Goal: Information Seeking & Learning: Learn about a topic

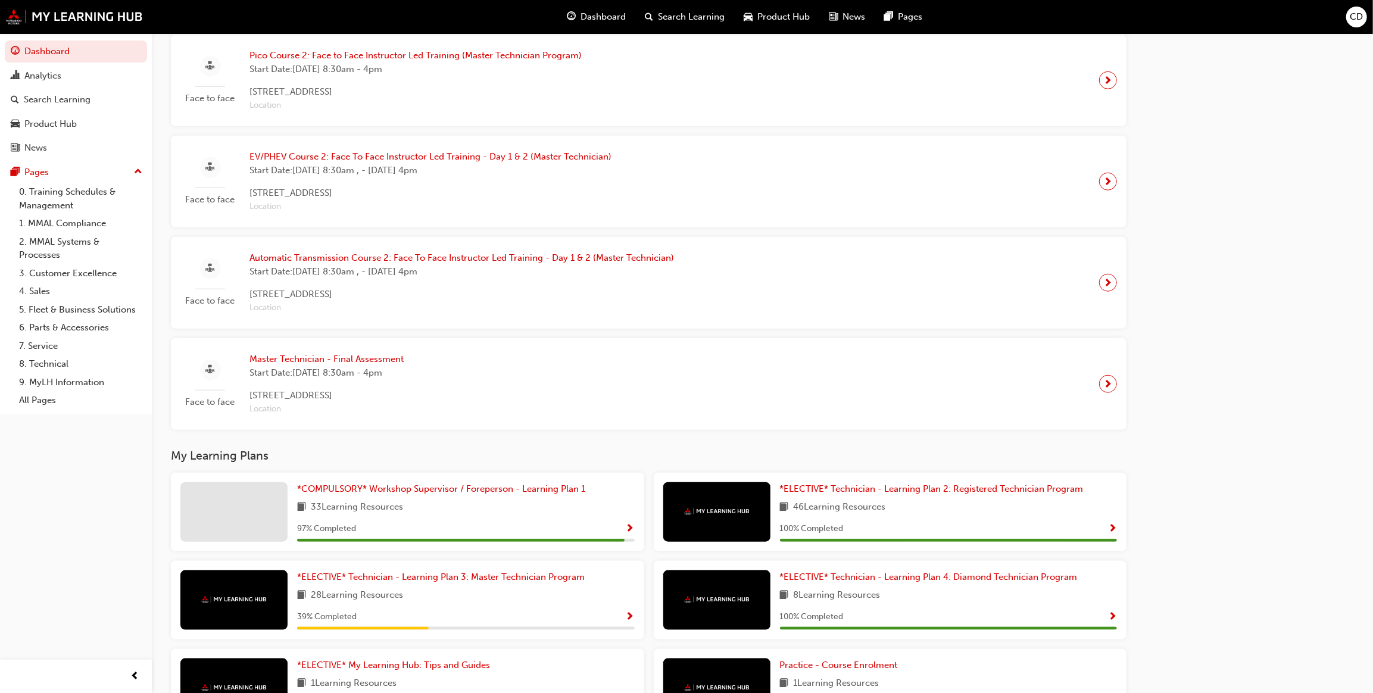
scroll to position [952, 0]
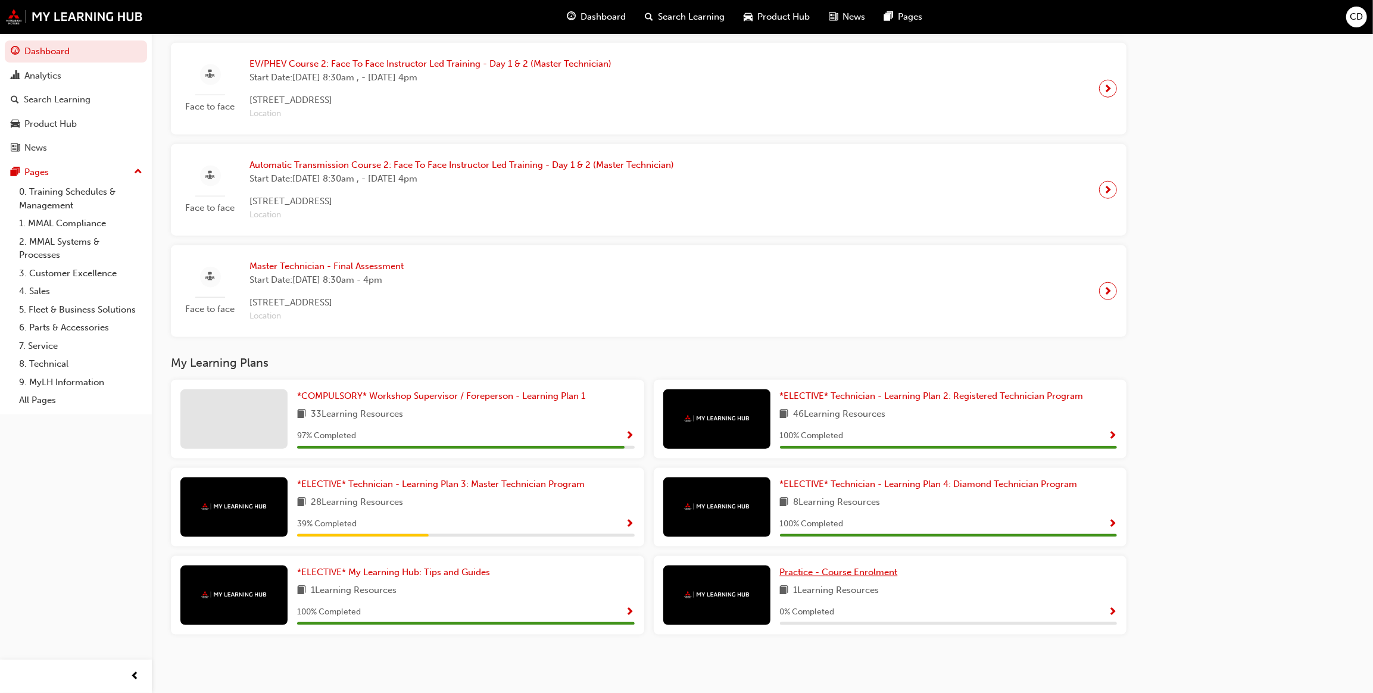
click at [857, 566] on link "Practice - Course Enrolment" at bounding box center [841, 573] width 123 height 14
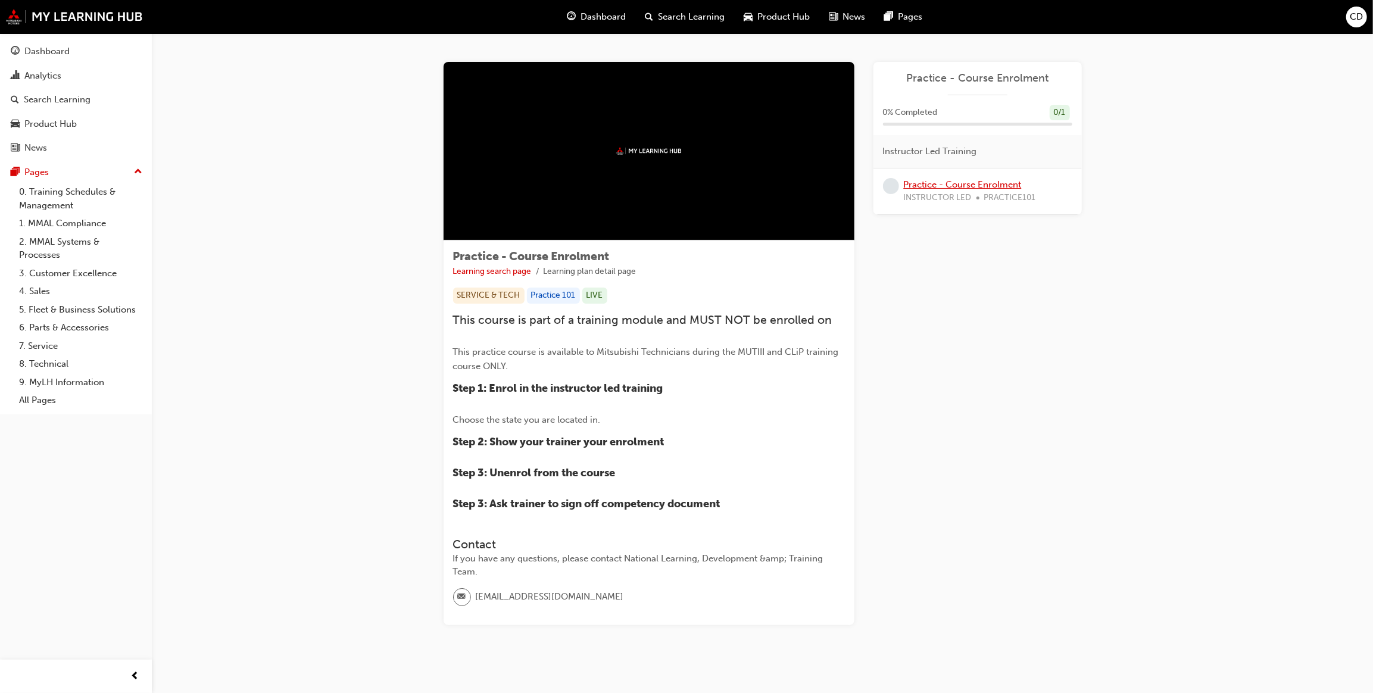
click at [948, 182] on link "Practice - Course Enrolment" at bounding box center [963, 184] width 118 height 11
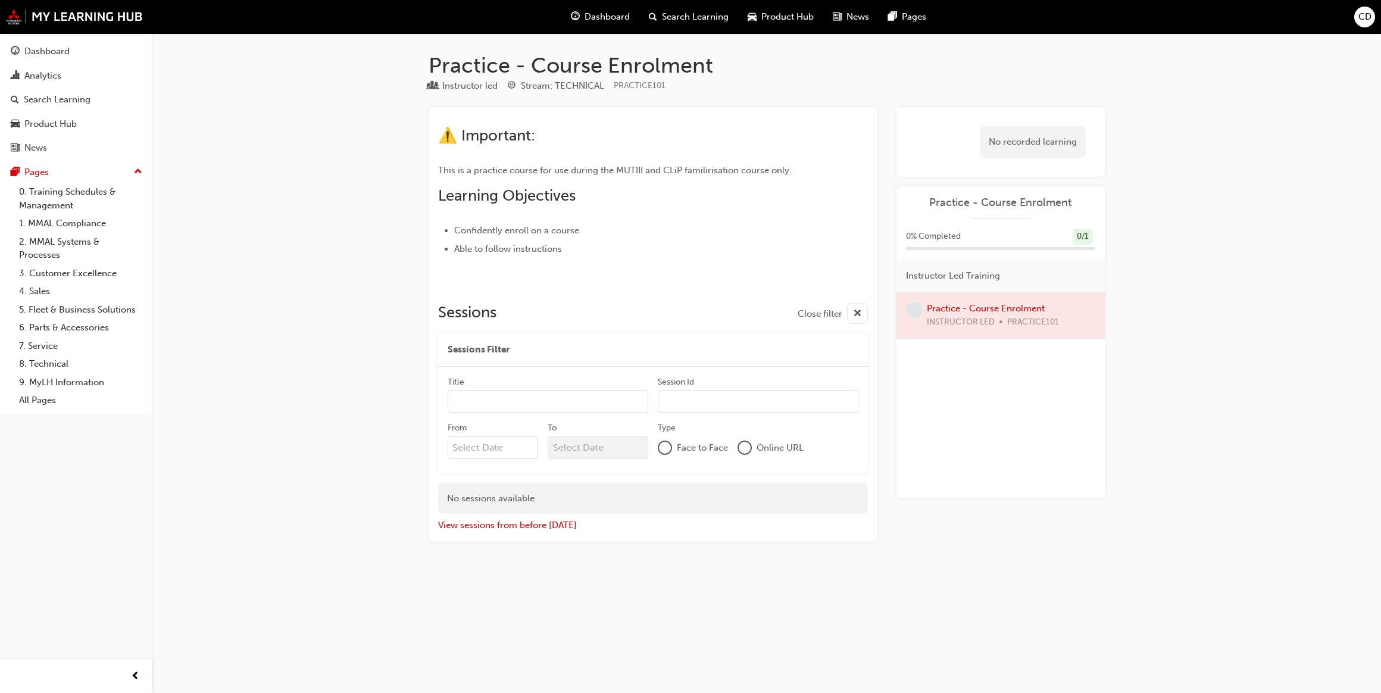
click at [1013, 141] on div "No recorded learning" at bounding box center [1033, 142] width 106 height 32
click at [1007, 308] on div at bounding box center [1001, 315] width 208 height 46
click at [909, 314] on span "learningRecordVerb_NONE-icon" at bounding box center [914, 310] width 16 height 16
click at [65, 54] on div "Dashboard" at bounding box center [46, 52] width 45 height 14
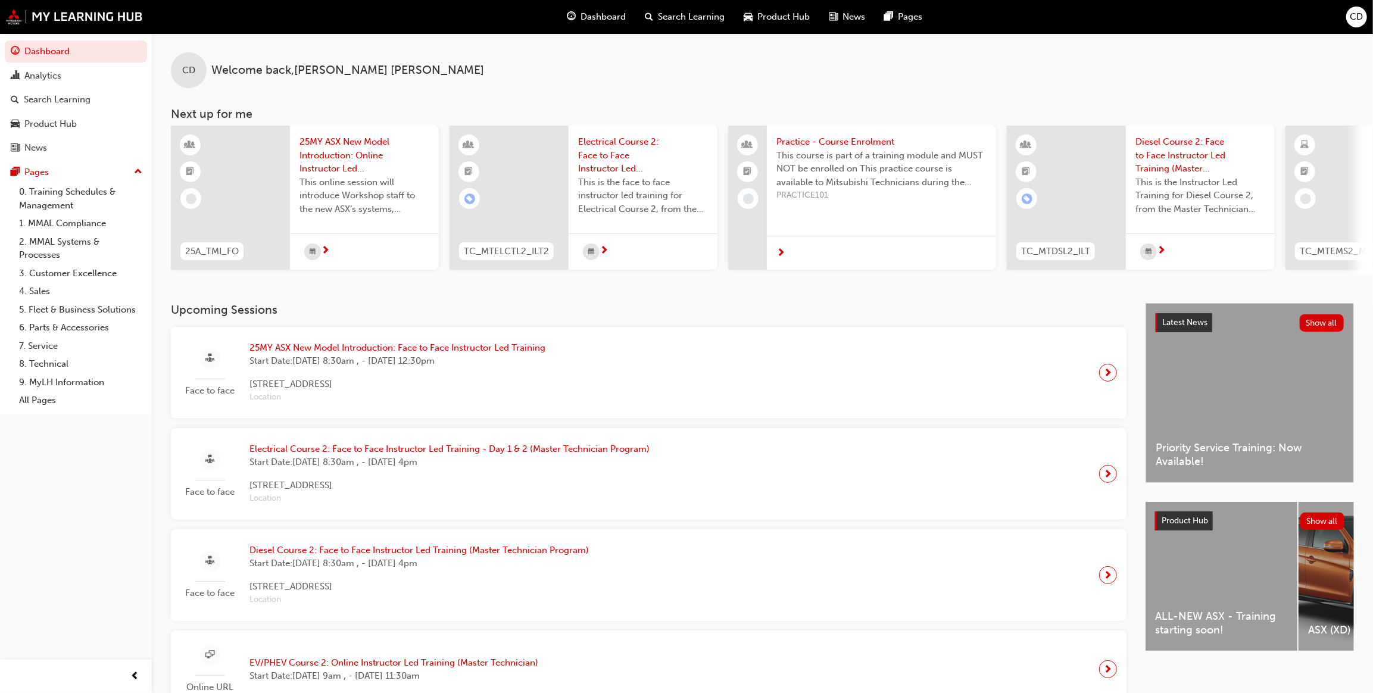
click at [680, 12] on span "Search Learning" at bounding box center [691, 17] width 67 height 14
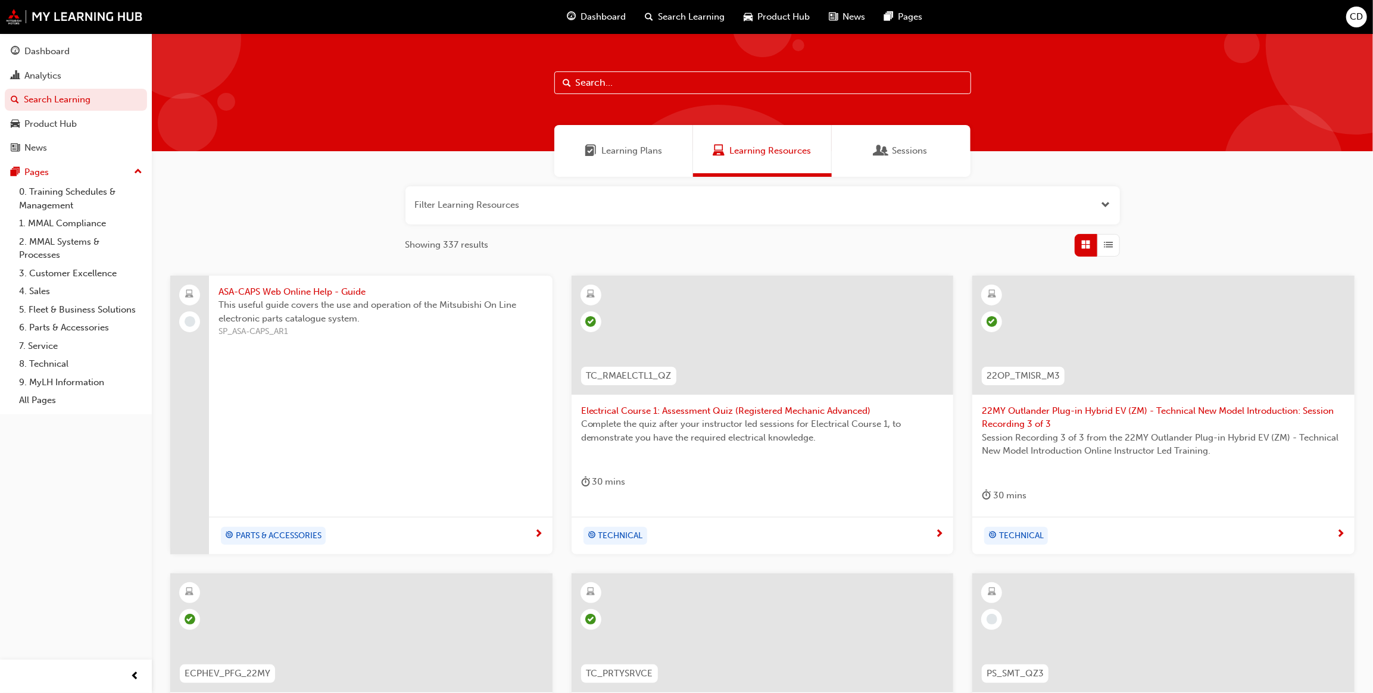
click at [1109, 241] on span "List" at bounding box center [1108, 245] width 9 height 14
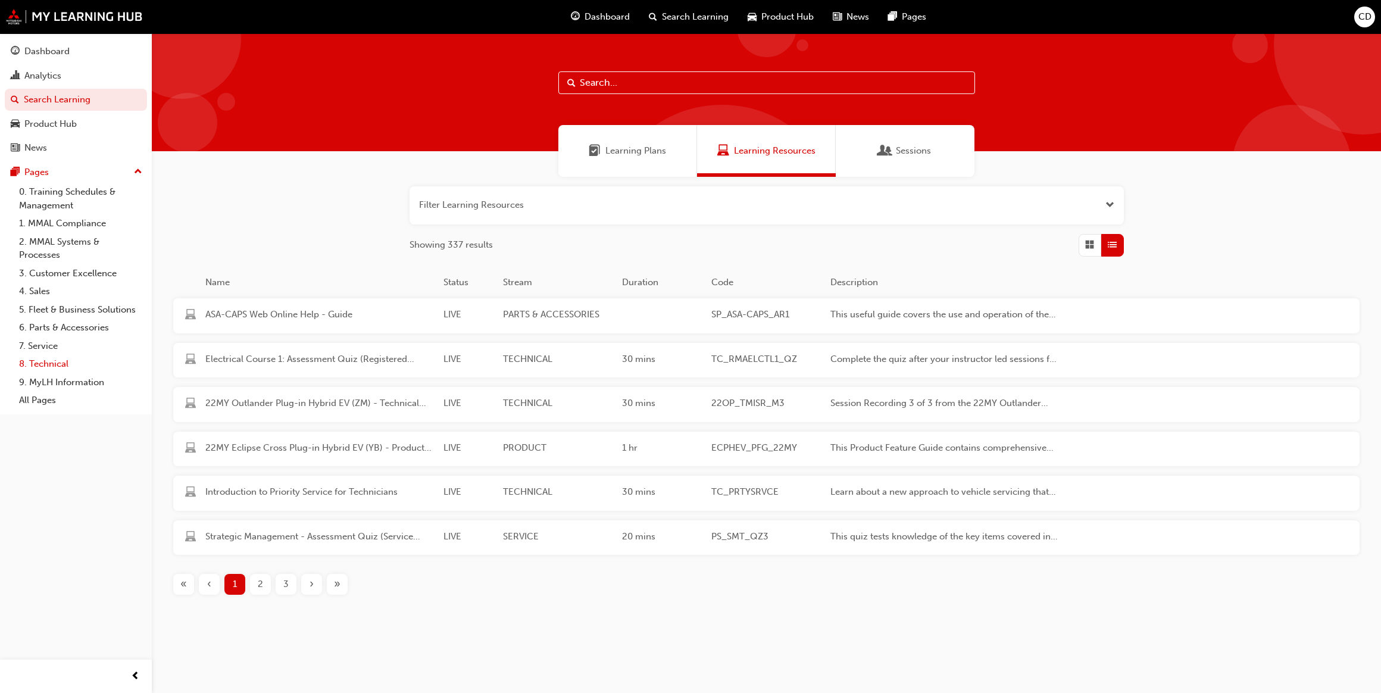
click at [51, 369] on link "8. Technical" at bounding box center [80, 364] width 133 height 18
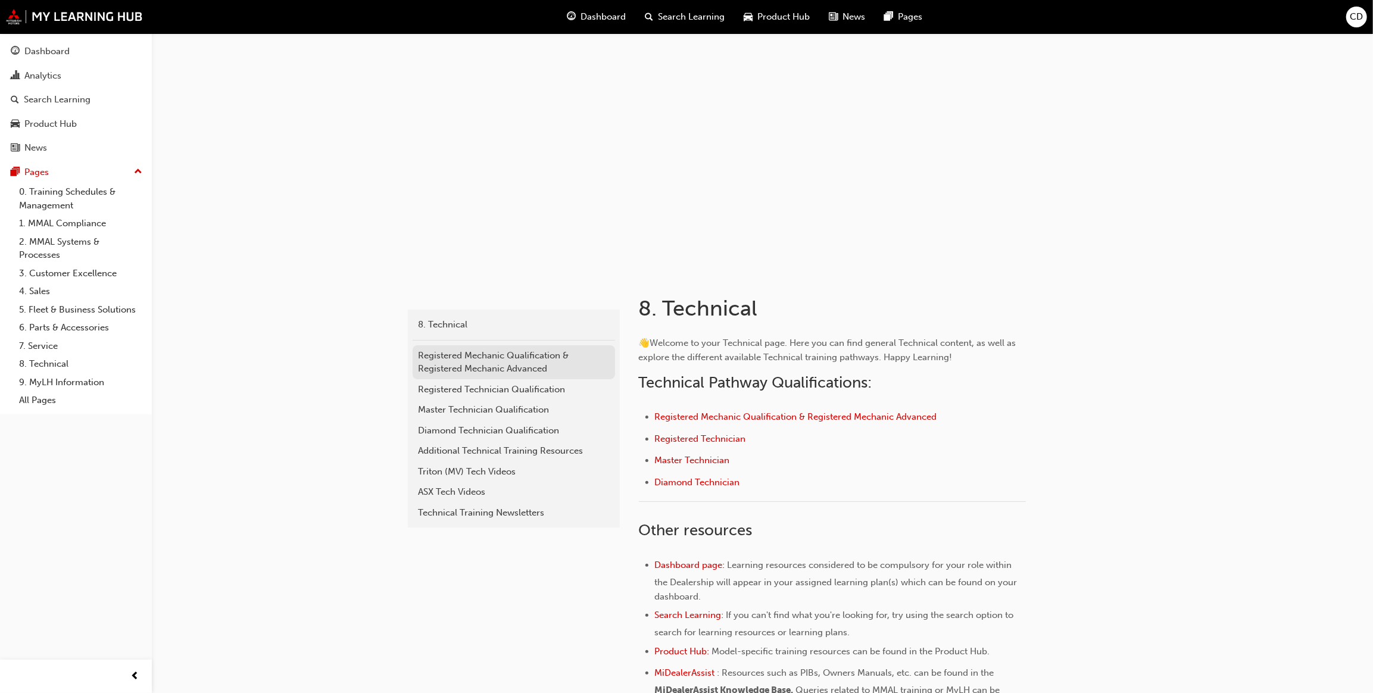
click at [489, 367] on div "Registered Mechanic Qualification & Registered Mechanic Advanced" at bounding box center [514, 362] width 190 height 27
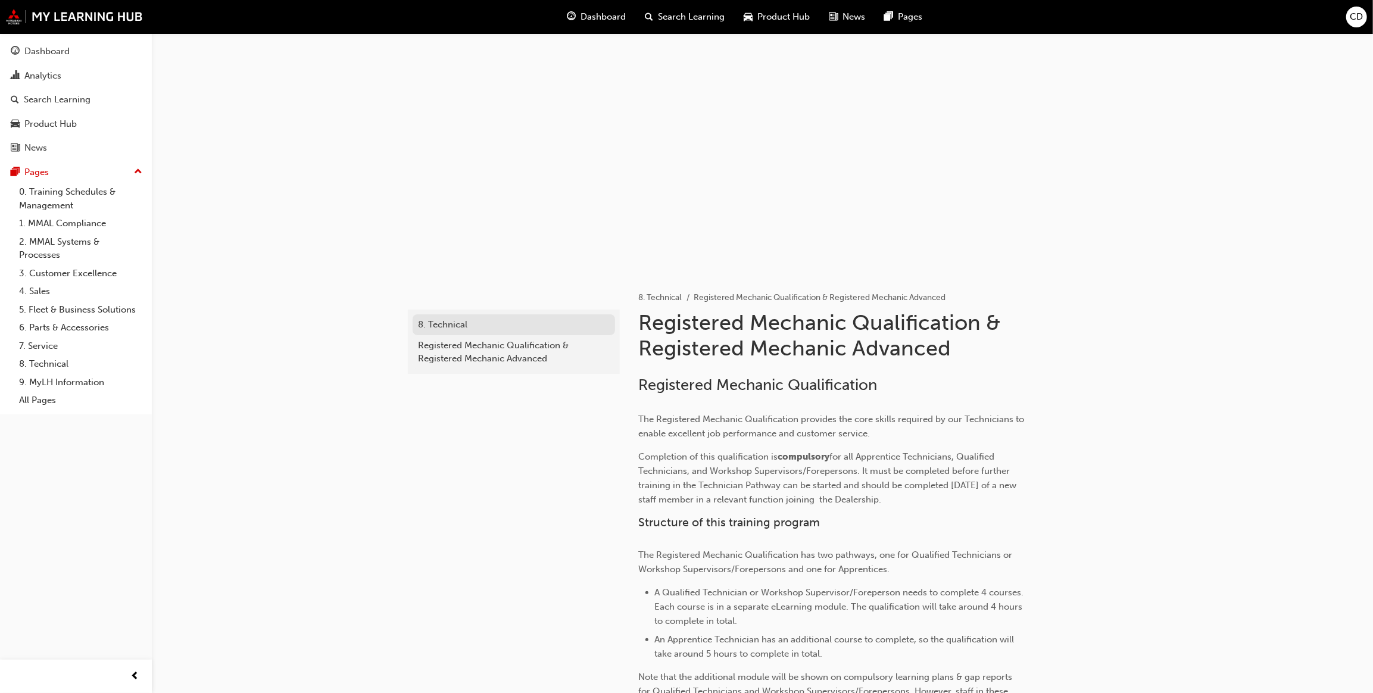
click at [449, 331] on div "8. Technical" at bounding box center [514, 325] width 190 height 14
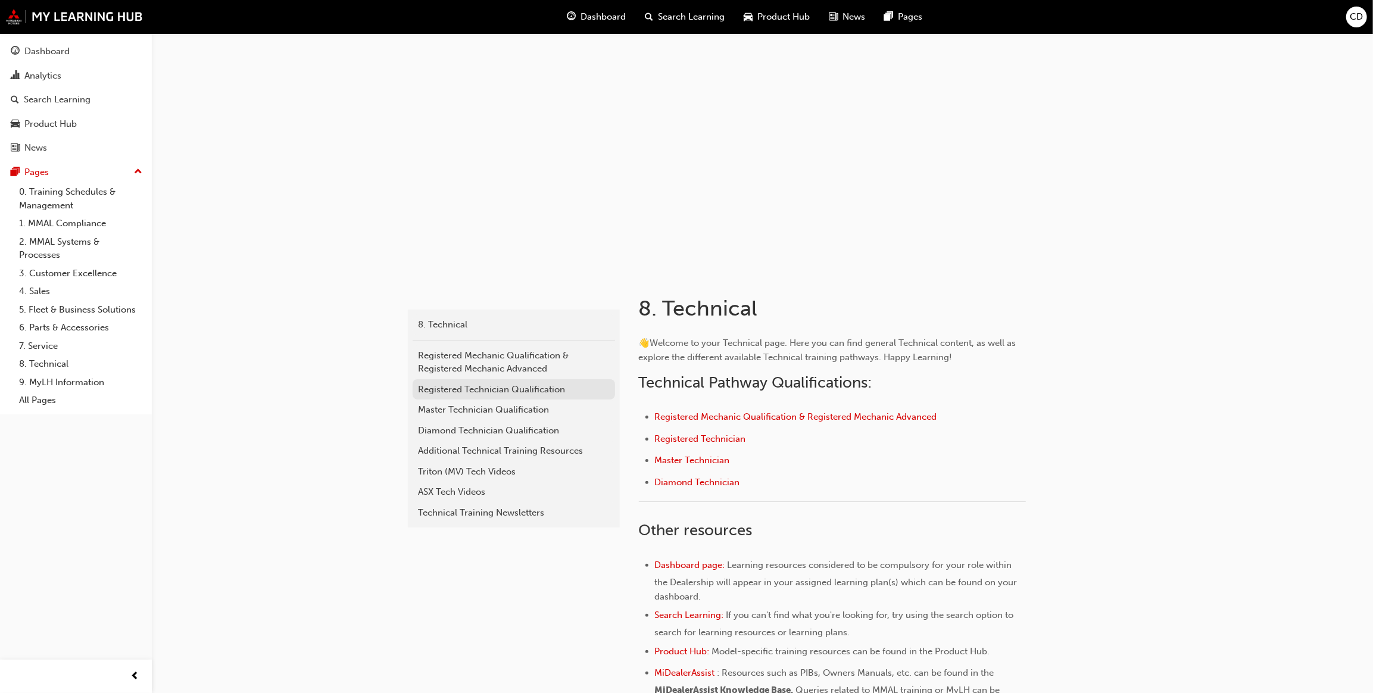
click at [492, 388] on div "Registered Technician Qualification" at bounding box center [514, 390] width 190 height 14
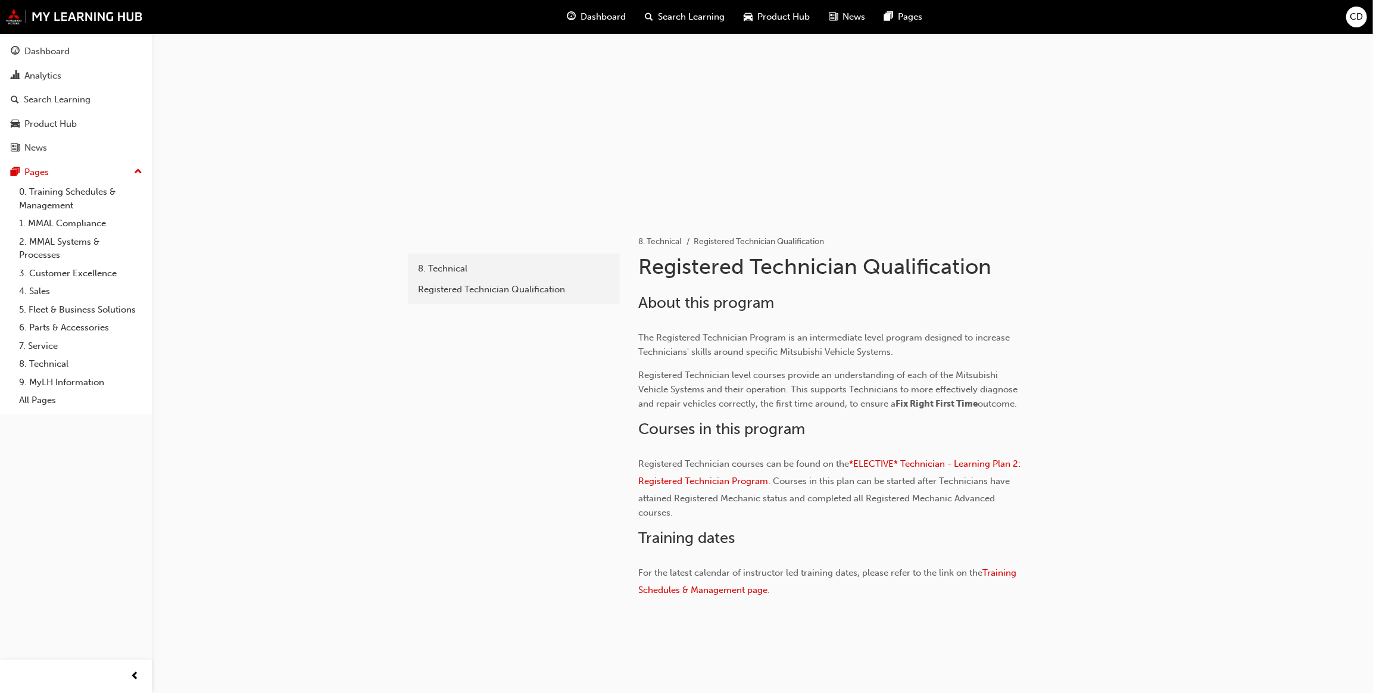
scroll to position [79, 0]
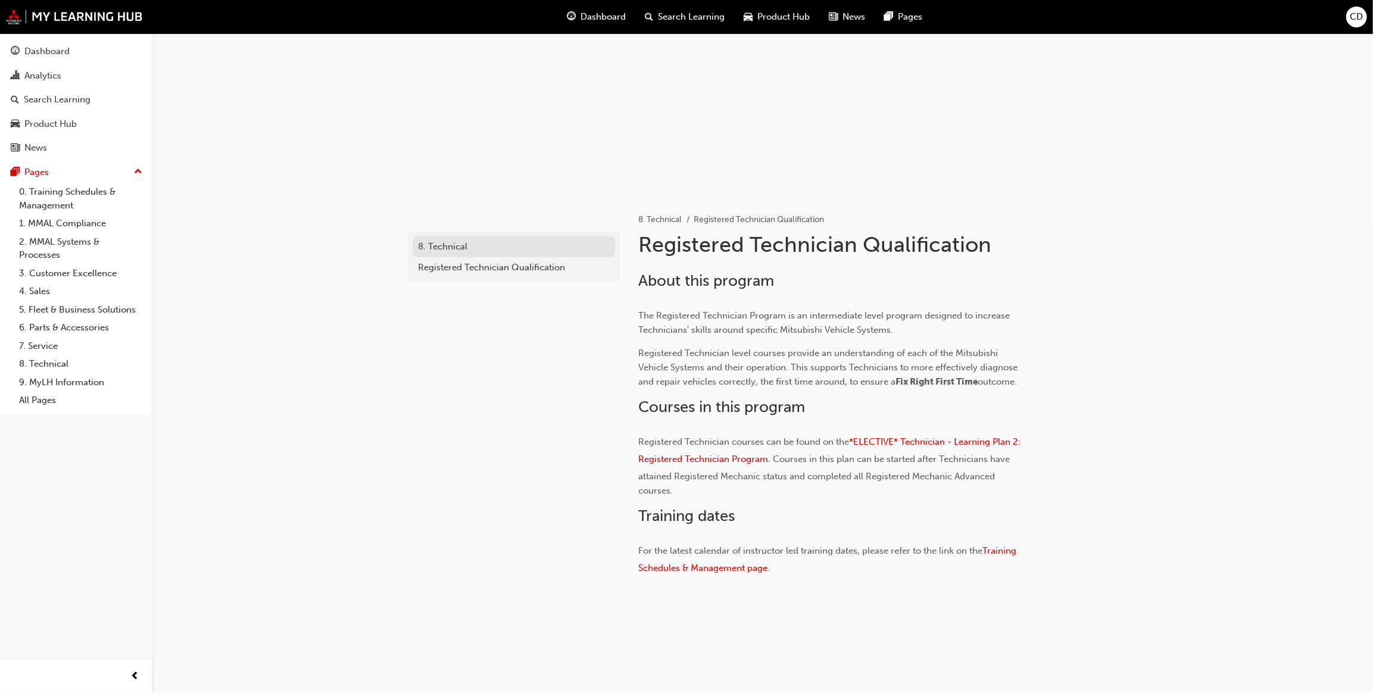
click at [468, 245] on div "8. Technical" at bounding box center [514, 247] width 190 height 14
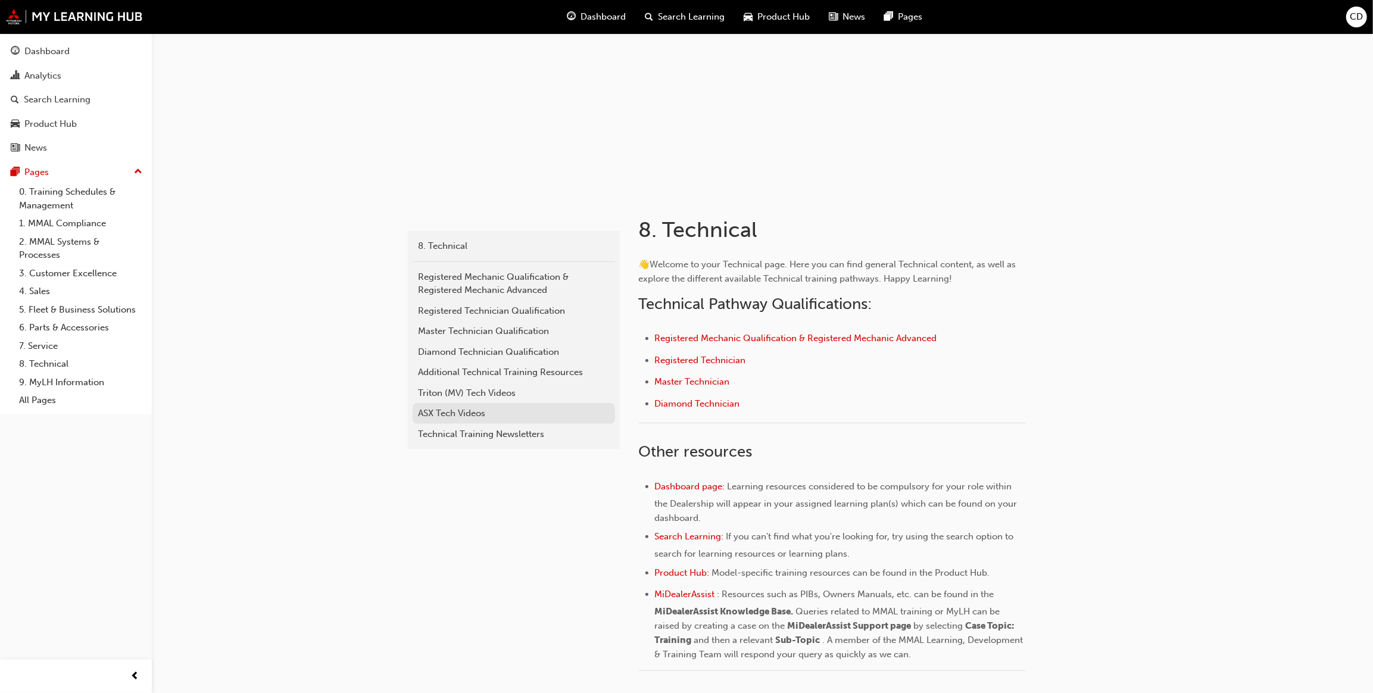
click at [480, 410] on div "ASX Tech Videos" at bounding box center [514, 414] width 190 height 14
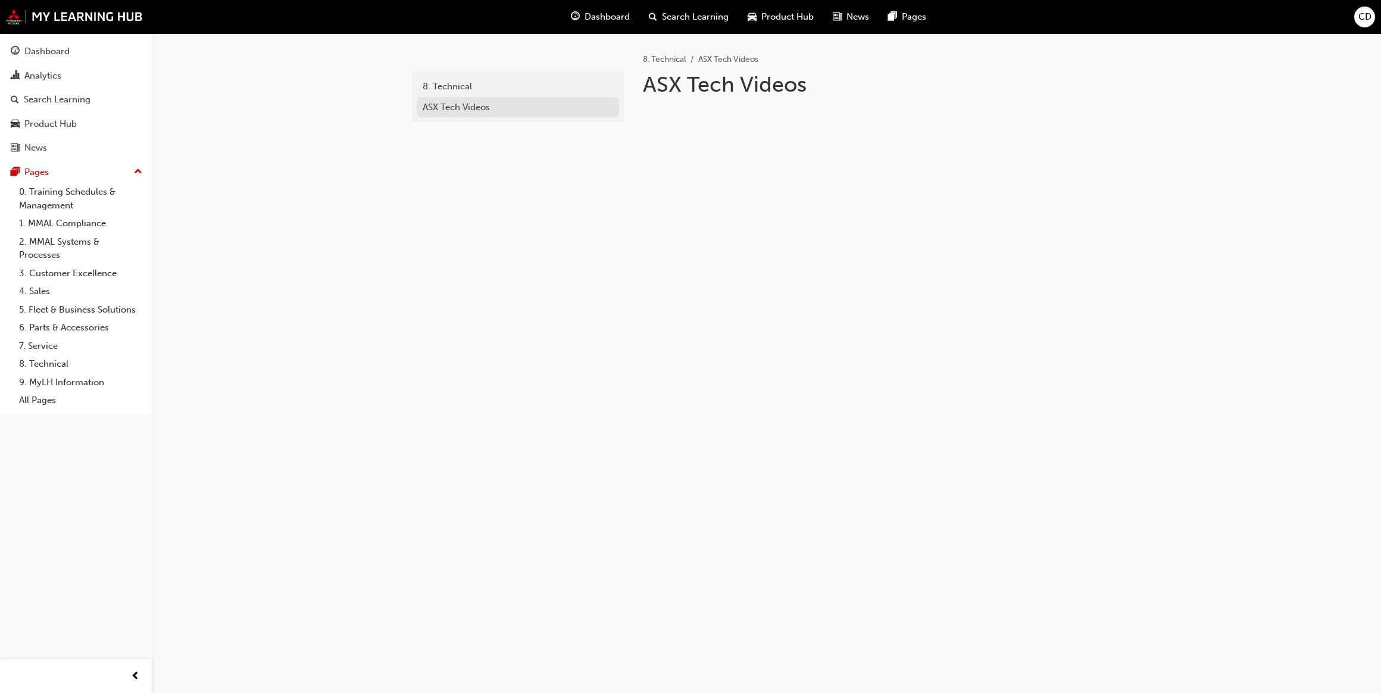
click at [463, 107] on div "ASX Tech Videos" at bounding box center [518, 108] width 190 height 14
click at [85, 189] on link "0. Training Schedules & Management" at bounding box center [80, 199] width 133 height 32
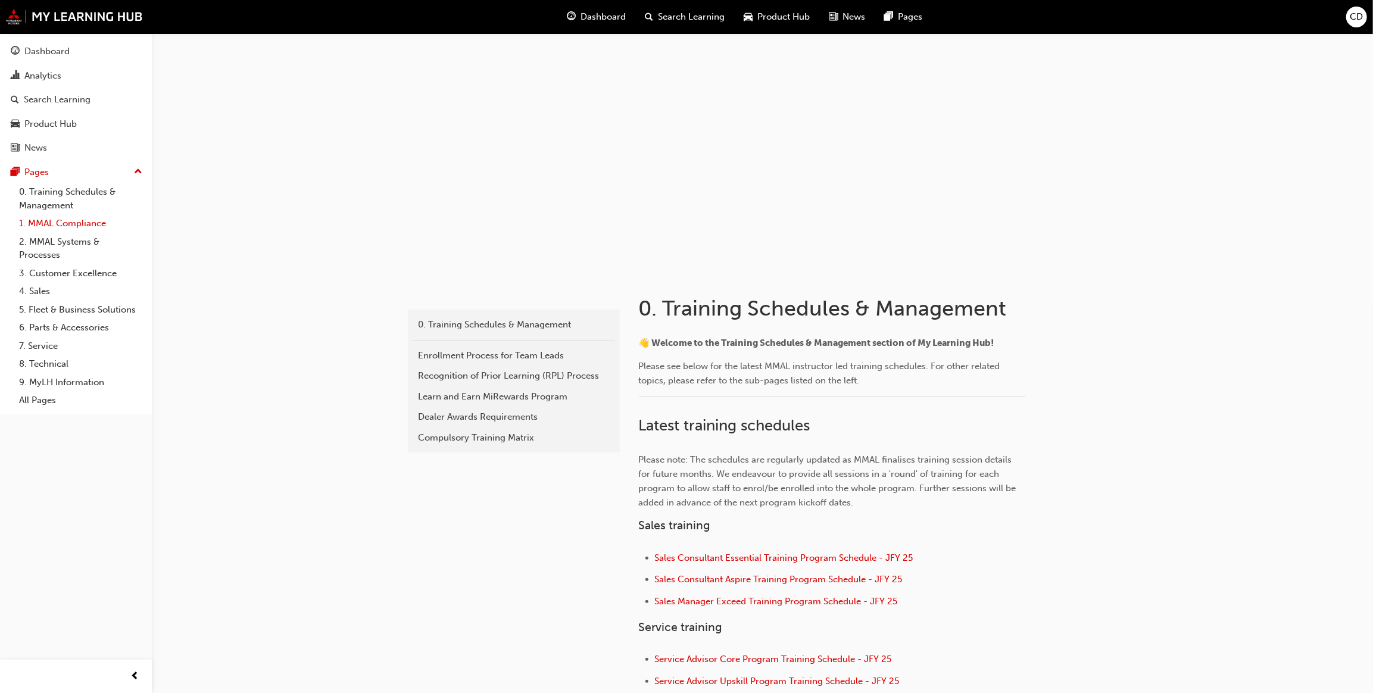
click at [63, 226] on link "1. MMAL Compliance" at bounding box center [80, 223] width 133 height 18
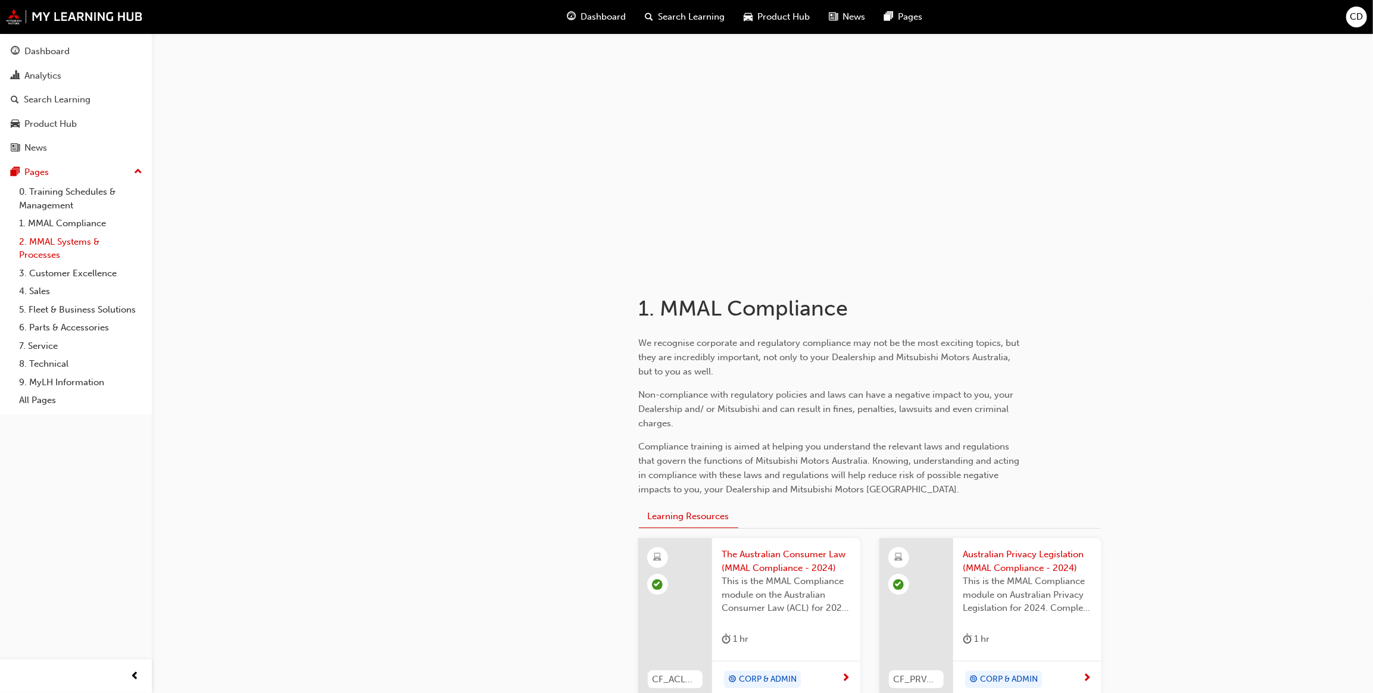
click at [54, 244] on link "2. MMAL Systems & Processes" at bounding box center [80, 249] width 133 height 32
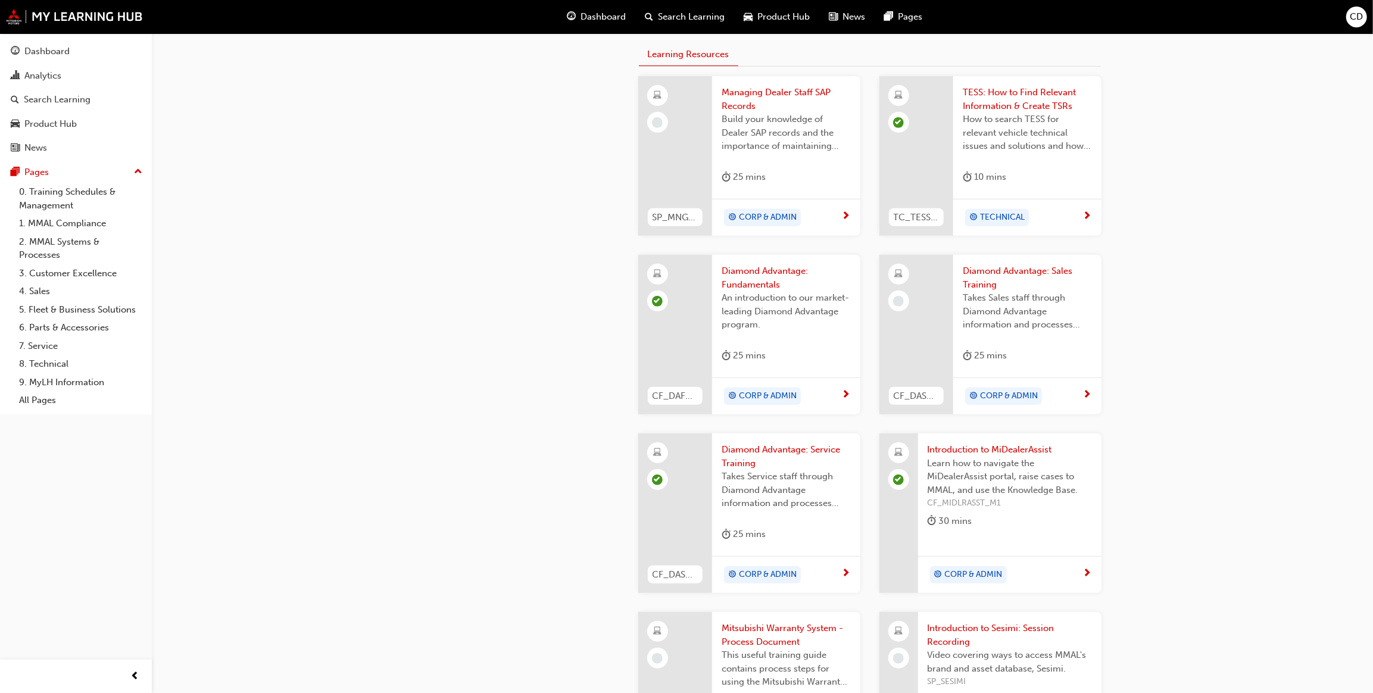
scroll to position [163, 0]
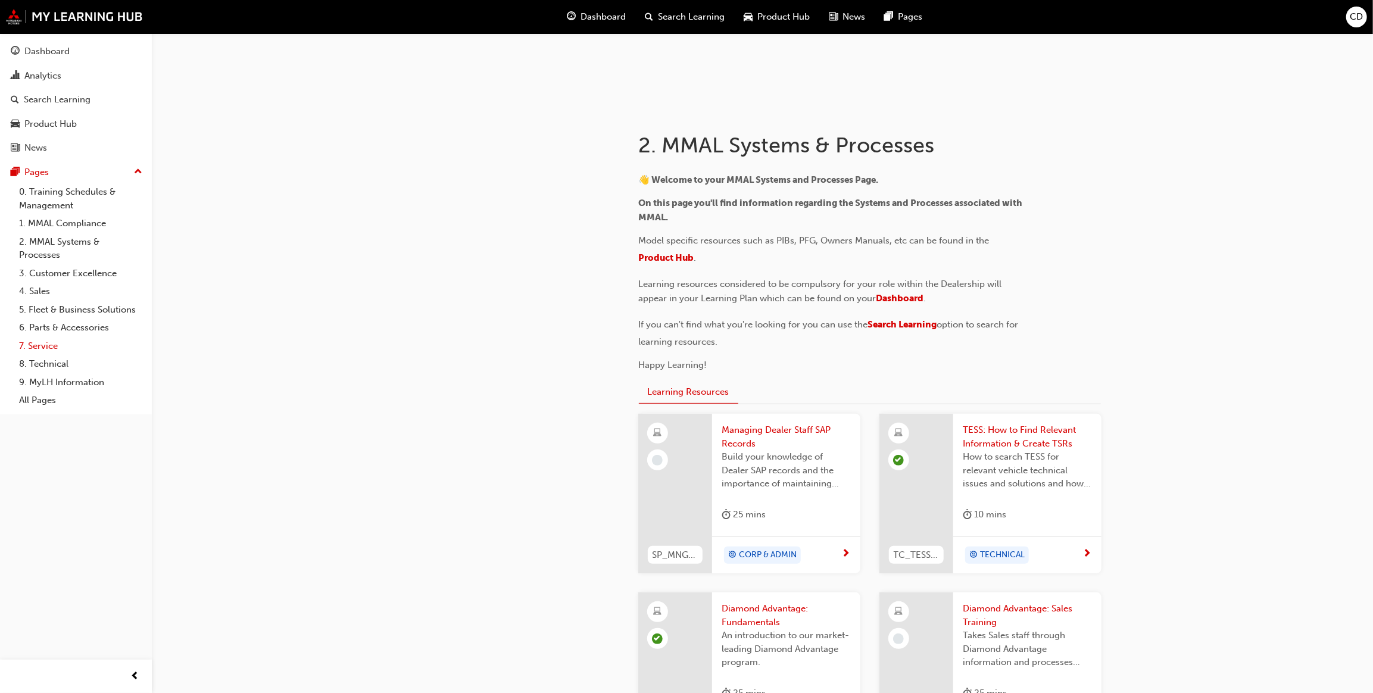
click at [46, 345] on link "7. Service" at bounding box center [80, 346] width 133 height 18
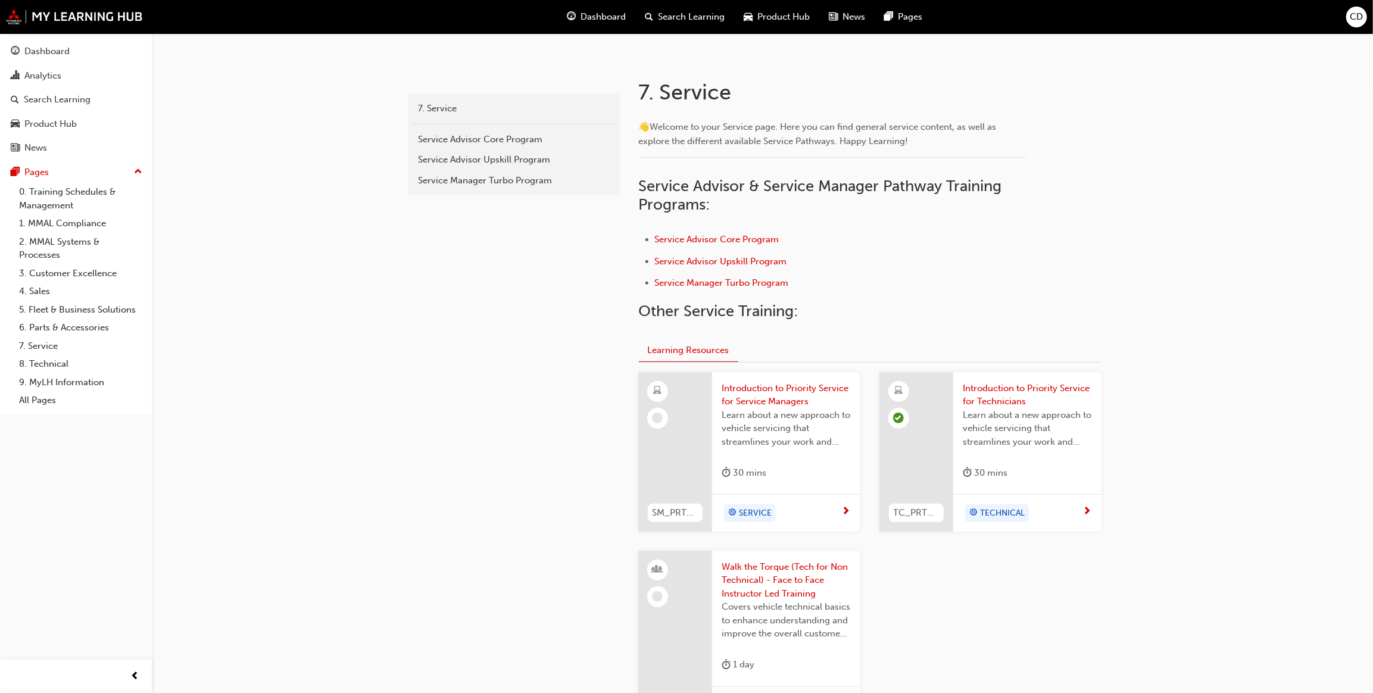
scroll to position [270, 0]
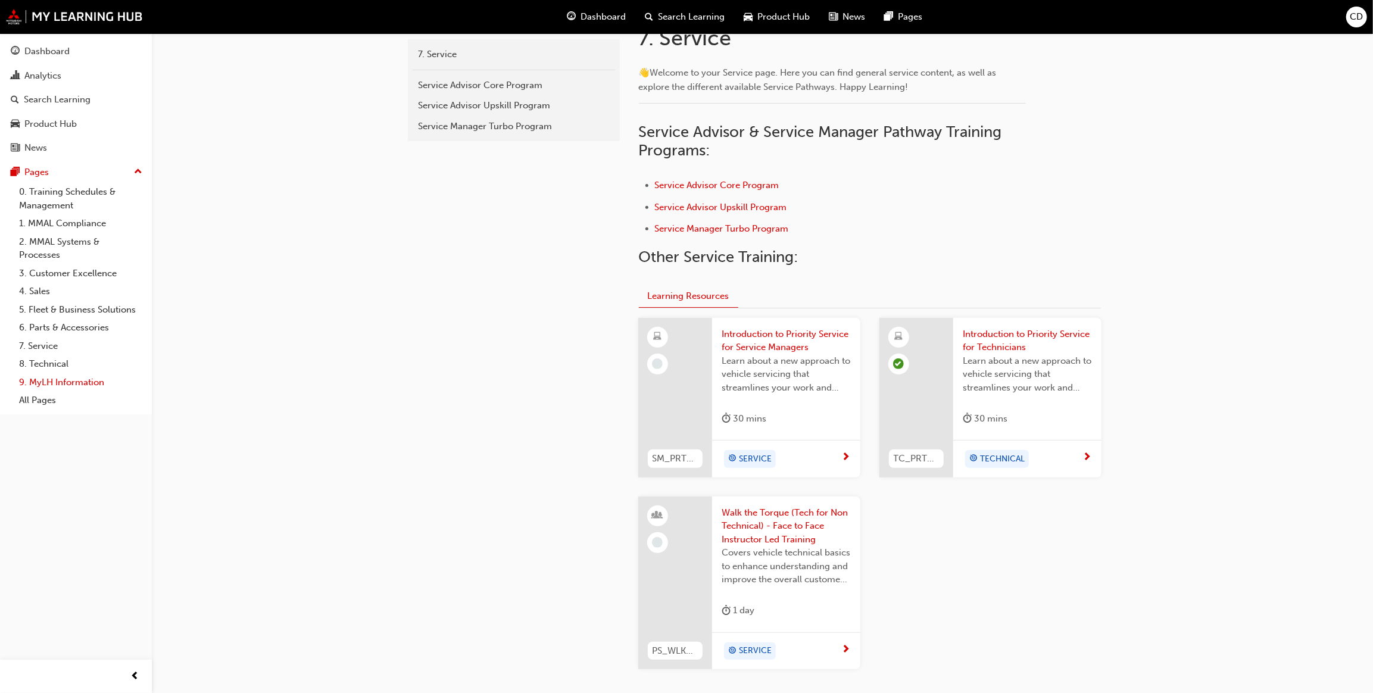
click at [55, 384] on link "9. MyLH Information" at bounding box center [80, 382] width 133 height 18
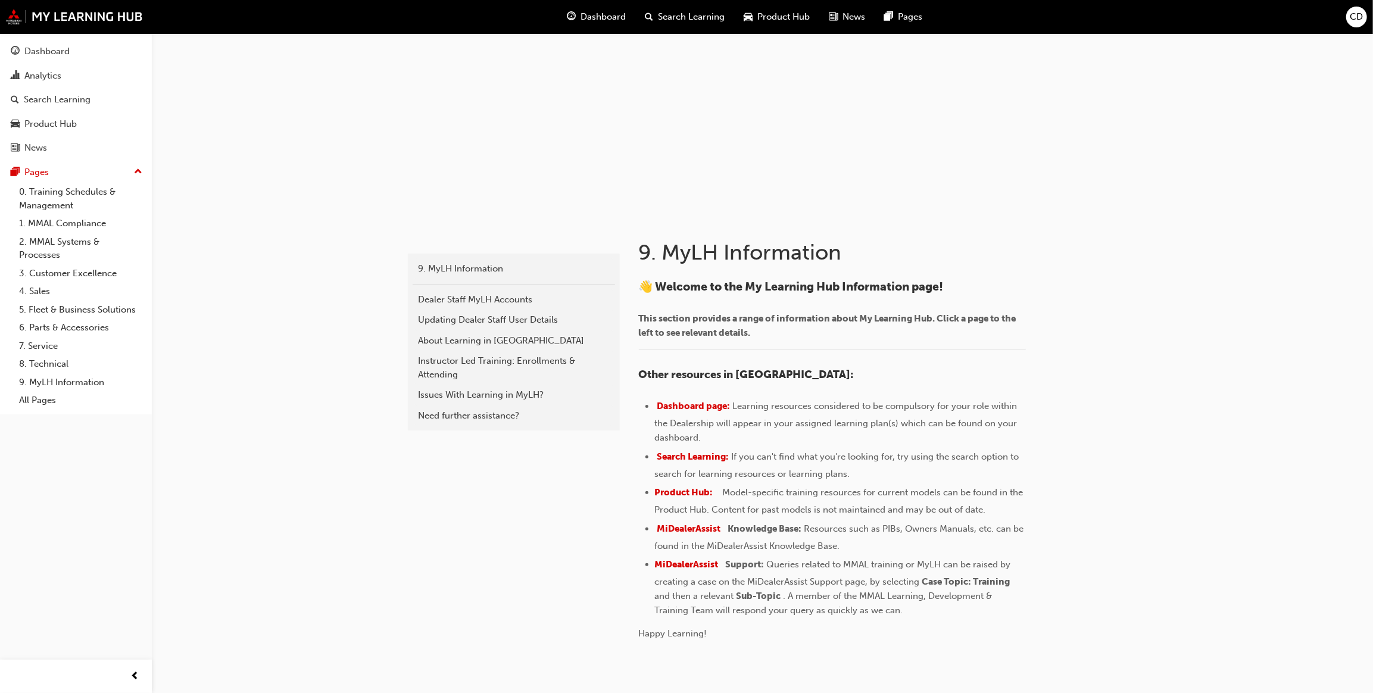
scroll to position [120, 0]
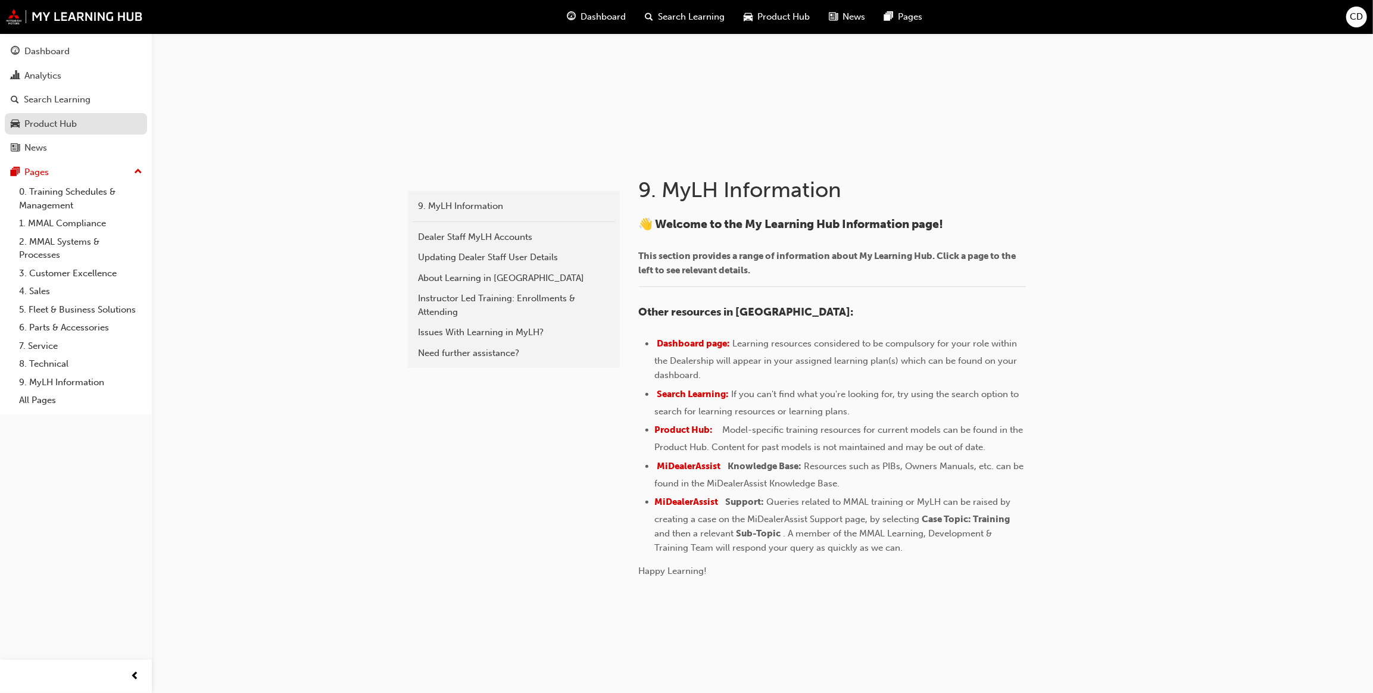
click at [65, 124] on div "Product Hub" at bounding box center [50, 124] width 52 height 14
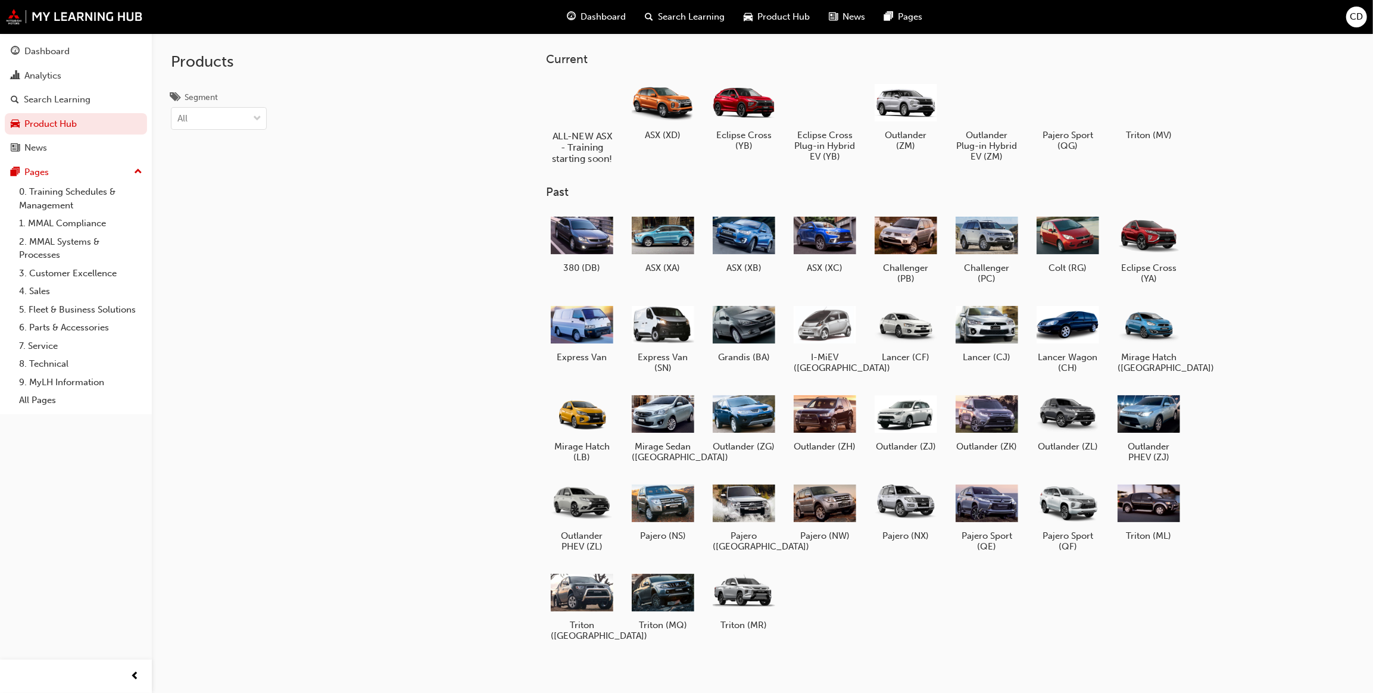
click at [556, 103] on div at bounding box center [582, 102] width 66 height 48
click at [677, 13] on span "Search Learning" at bounding box center [691, 17] width 67 height 14
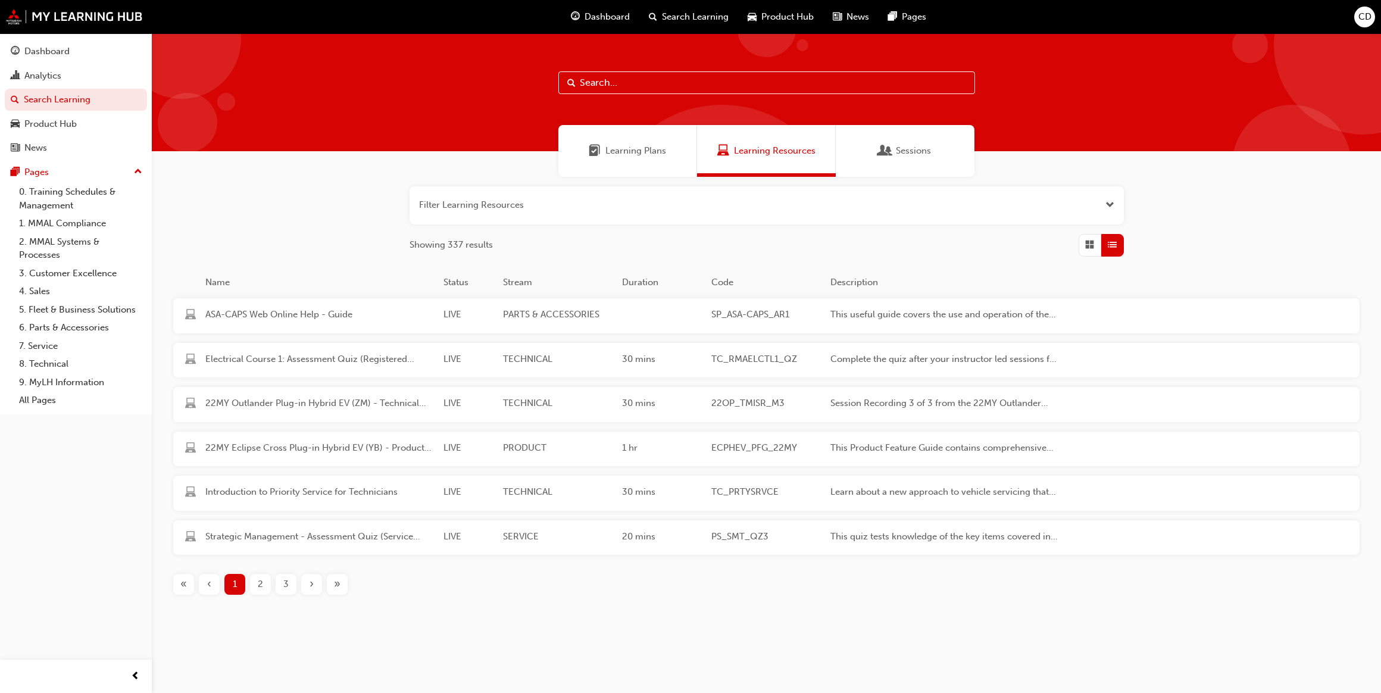
click at [1101, 200] on button "button" at bounding box center [767, 205] width 714 height 38
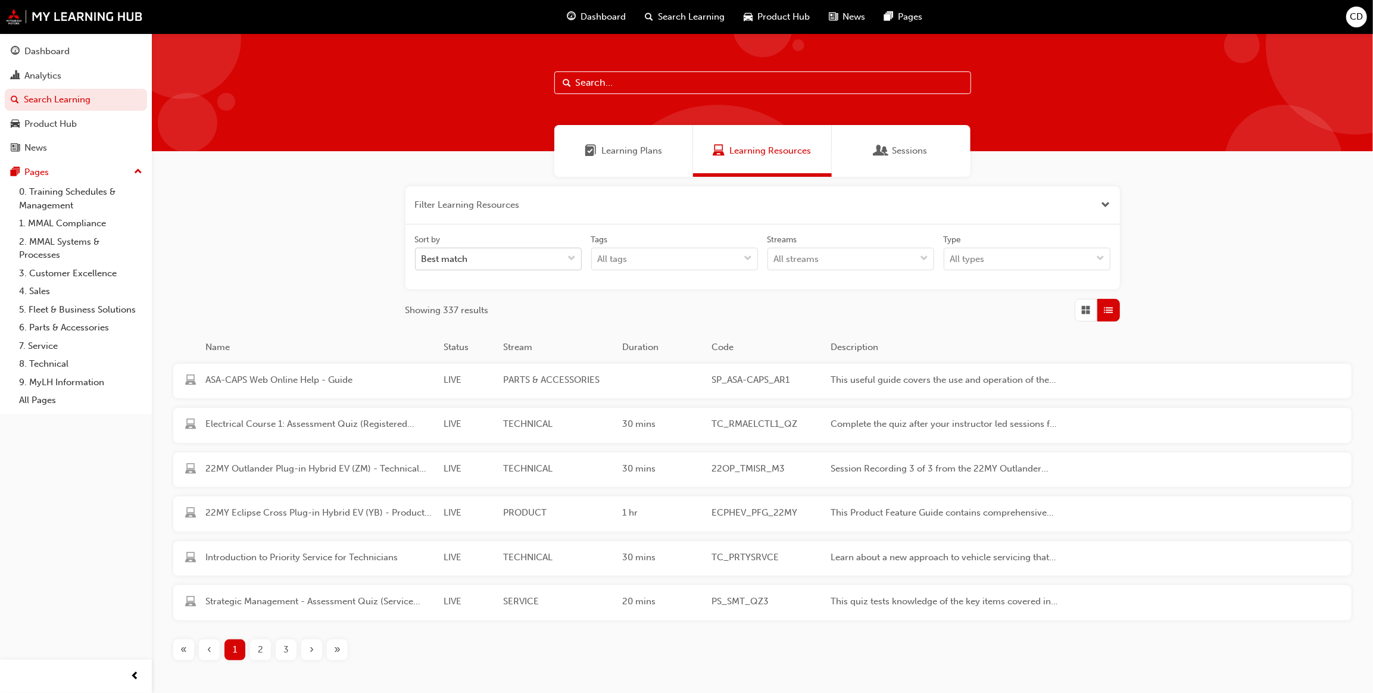
click at [560, 261] on div "Best match" at bounding box center [490, 259] width 148 height 21
click at [423, 261] on input "Sort by Best match" at bounding box center [421, 259] width 1 height 10
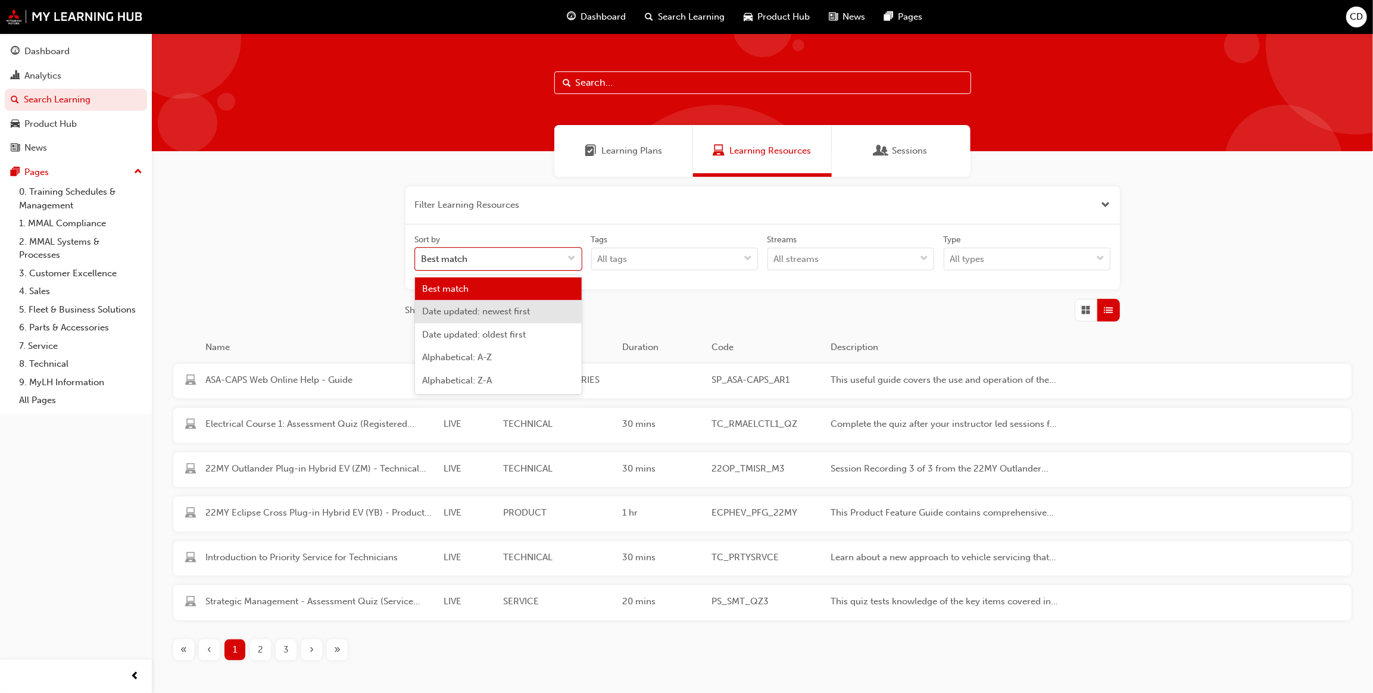
click at [516, 311] on span "Date updated: newest first" at bounding box center [476, 311] width 108 height 11
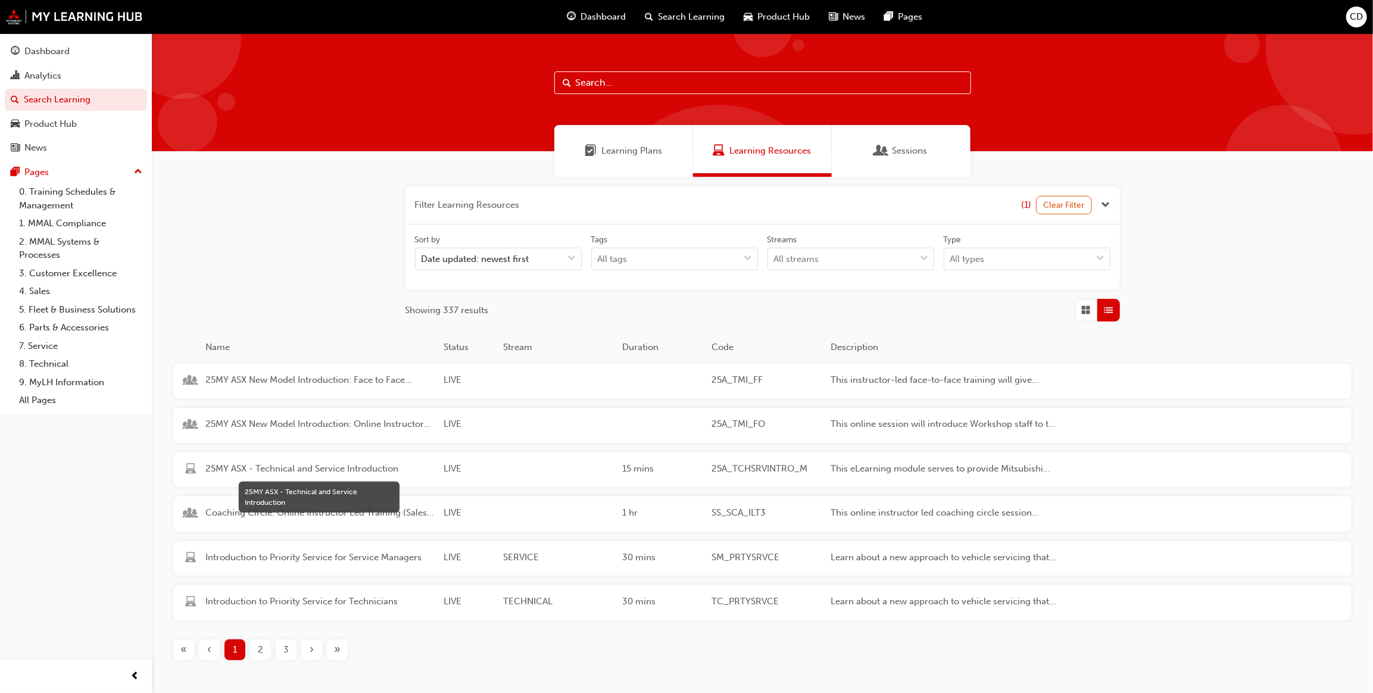
click at [354, 464] on span "25MY ASX - Technical and Service Introduction" at bounding box center [319, 469] width 229 height 14
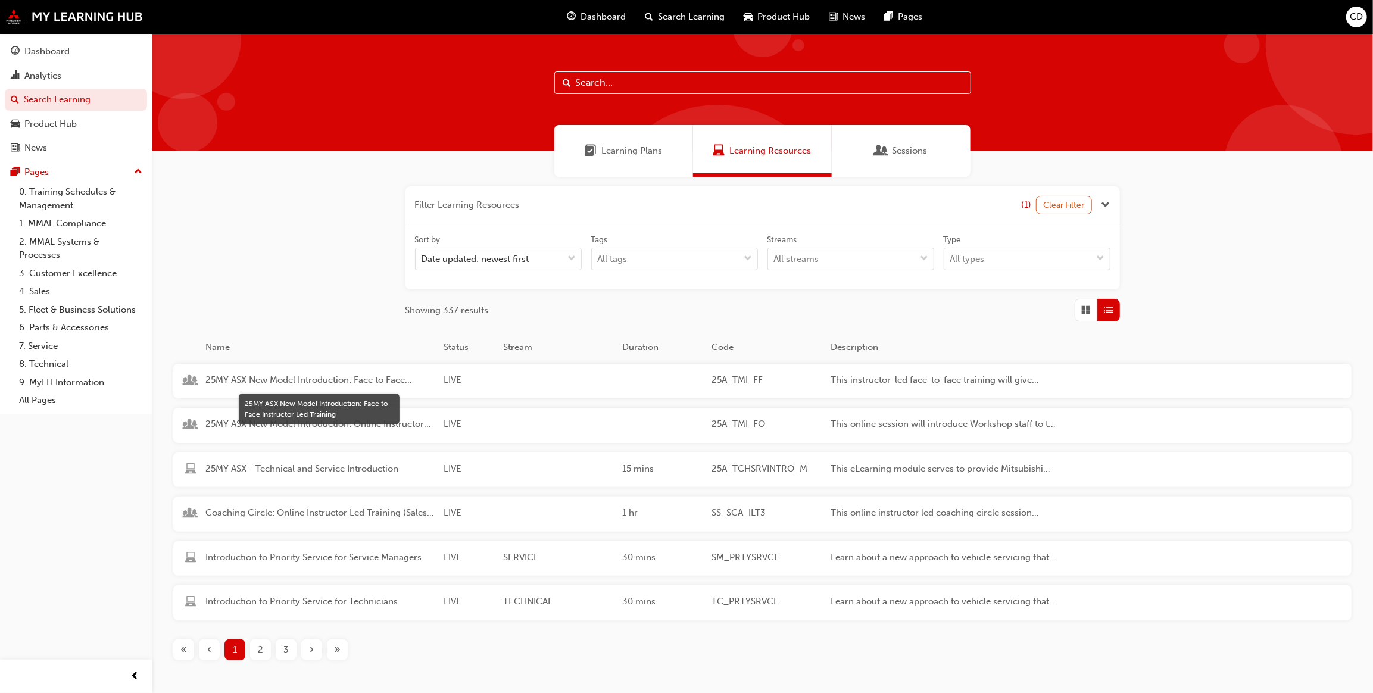
click at [318, 381] on span "25MY ASX New Model Introduction: Face to Face Instructor Led Training" at bounding box center [319, 380] width 229 height 14
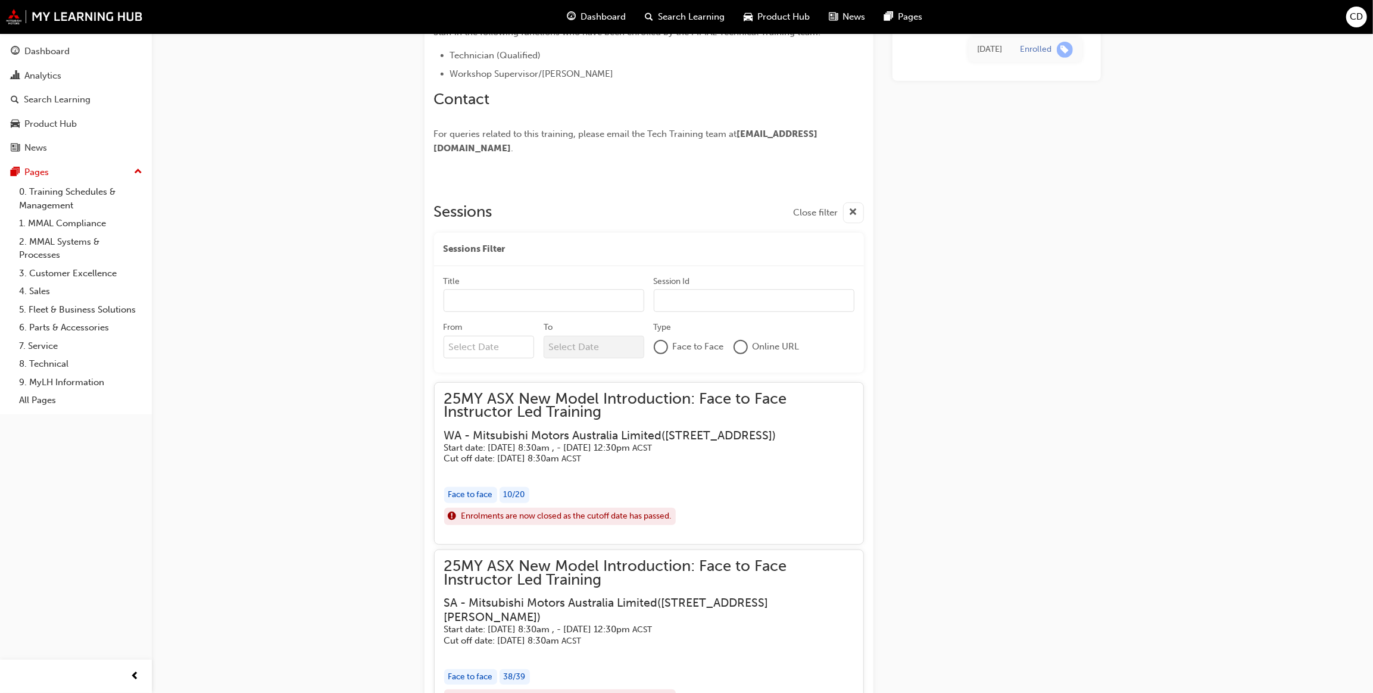
scroll to position [163, 0]
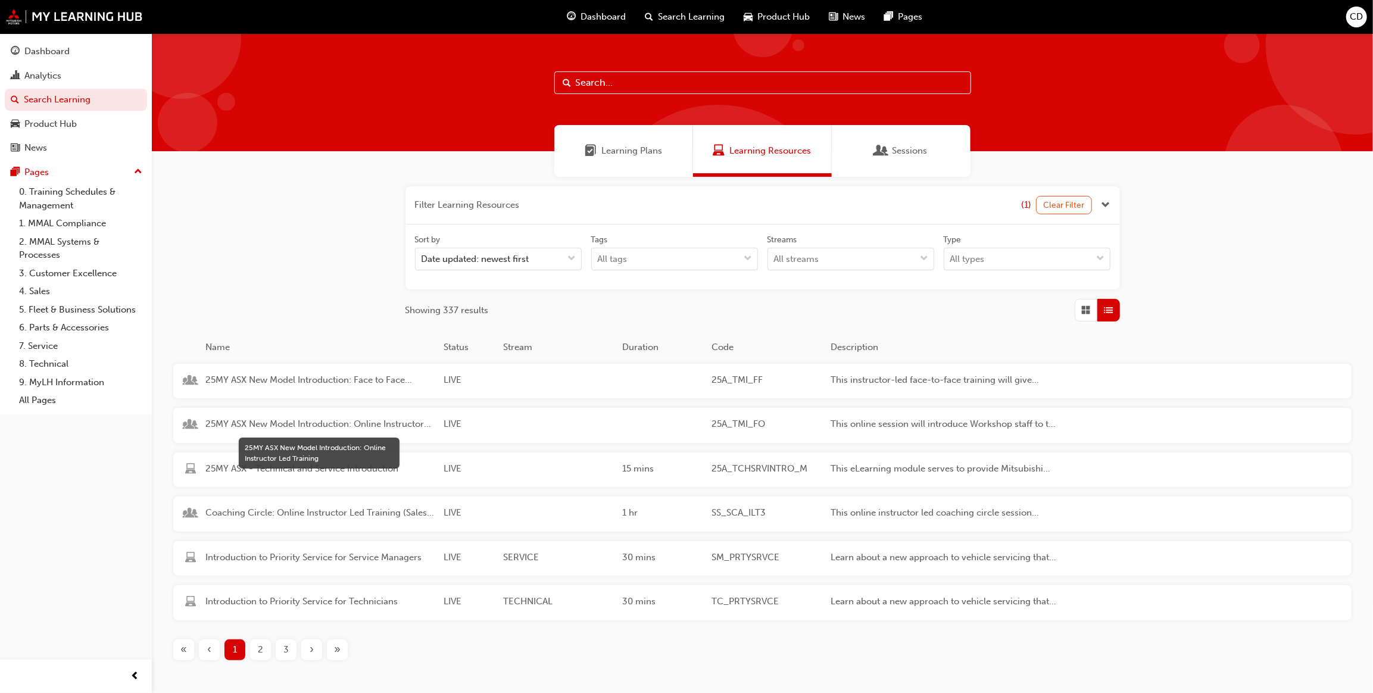
click at [371, 423] on span "25MY ASX New Model Introduction: Online Instructor Led Training" at bounding box center [319, 424] width 229 height 14
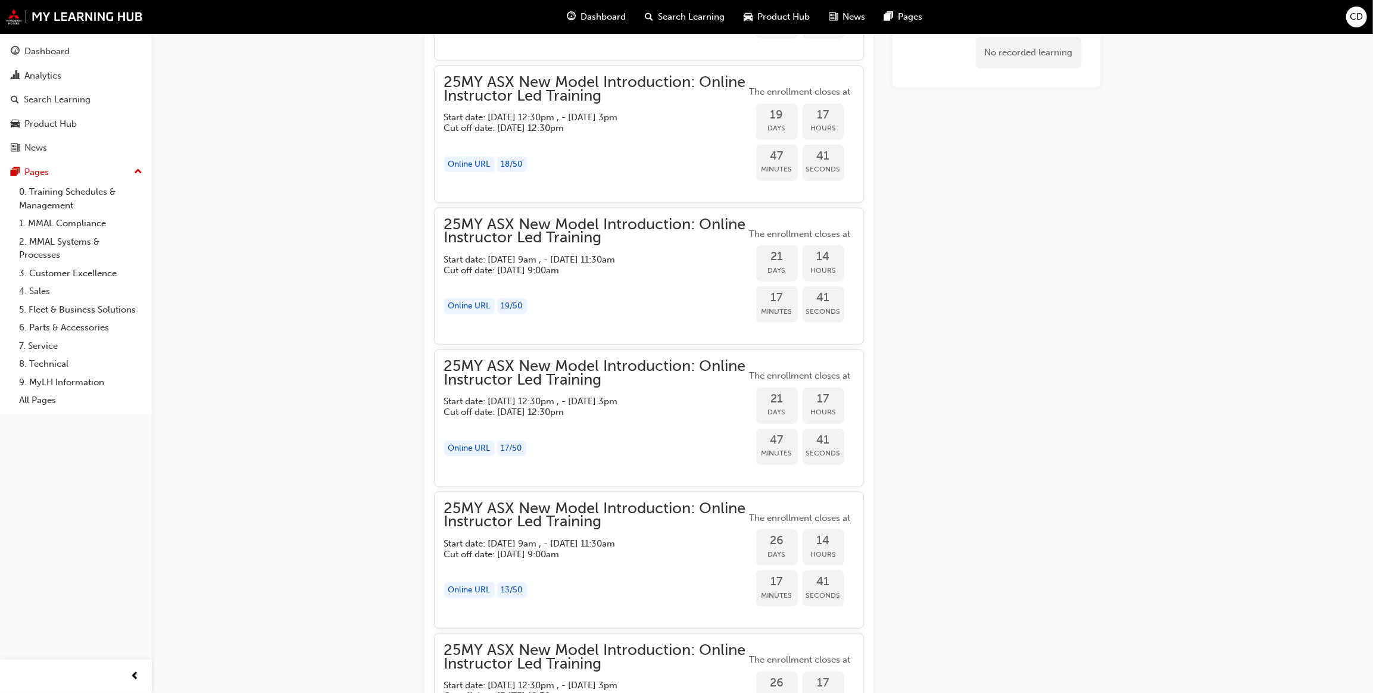
scroll to position [900, 0]
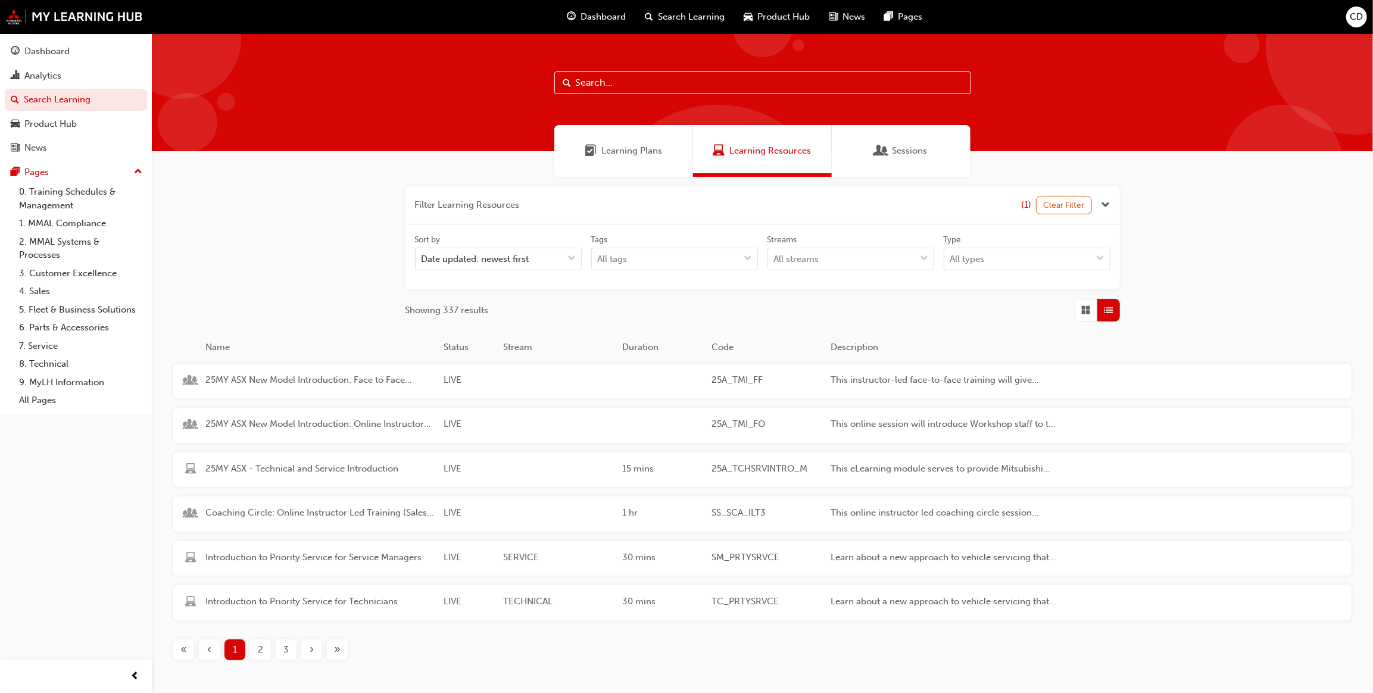
click at [265, 650] on div "2" at bounding box center [260, 649] width 21 height 21
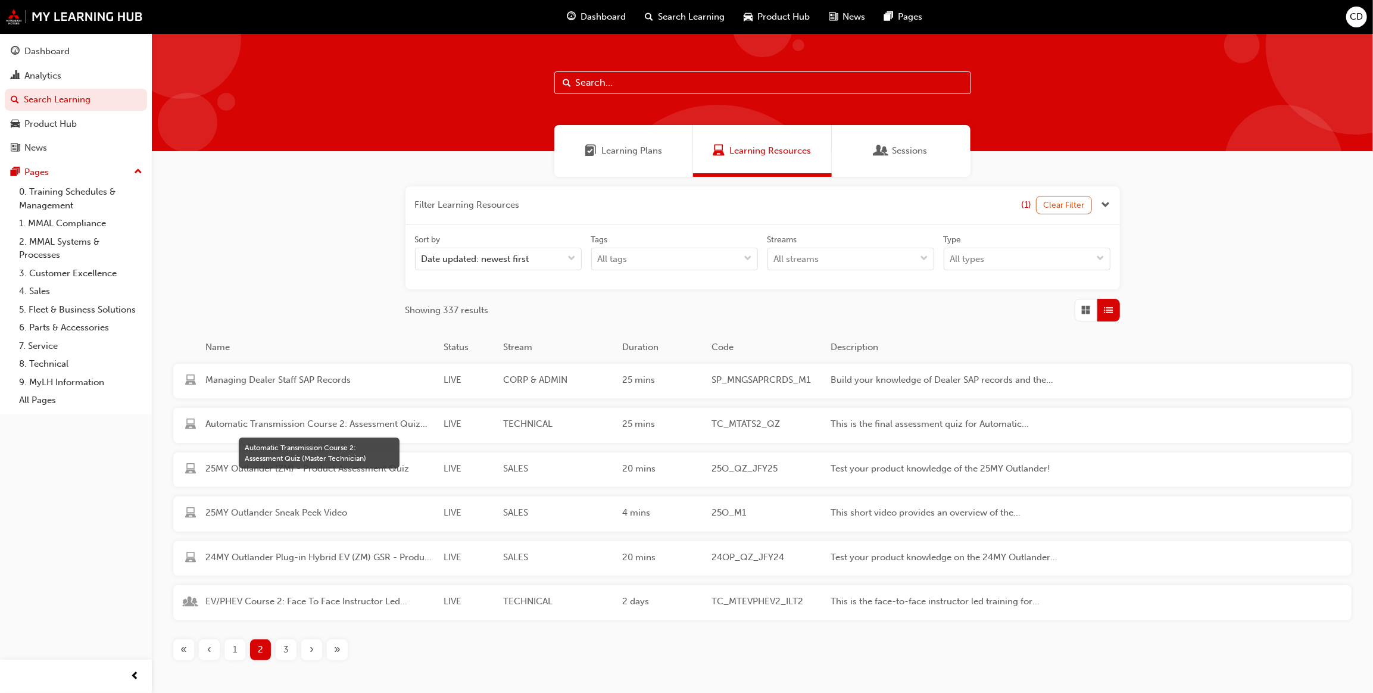
click at [359, 426] on span "Automatic Transmission Course 2: Assessment Quiz (Master Technician)" at bounding box center [319, 424] width 229 height 14
